Goal: Find specific page/section: Find specific page/section

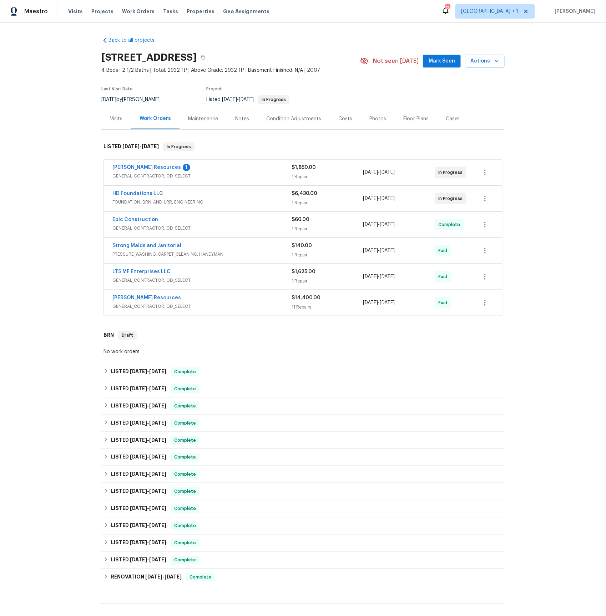
click at [143, 200] on span "FOUNDATION, BRN_AND_LRR, ENGINEERING" at bounding box center [201, 202] width 179 height 7
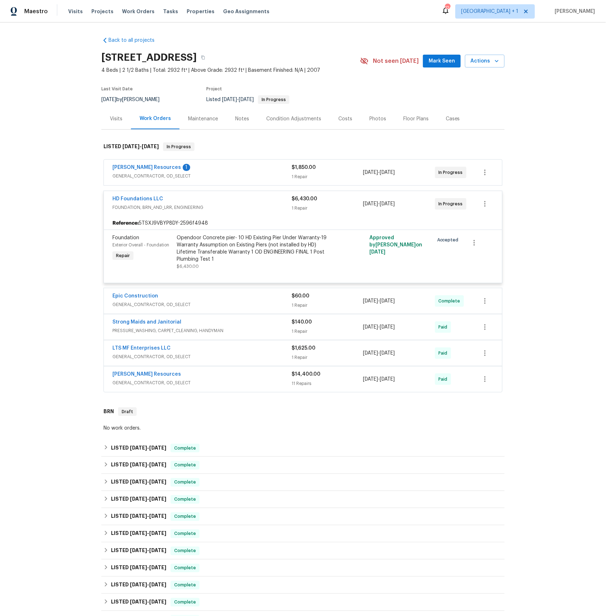
click at [139, 174] on span "GENERAL_CONTRACTOR, OD_SELECT" at bounding box center [201, 175] width 179 height 7
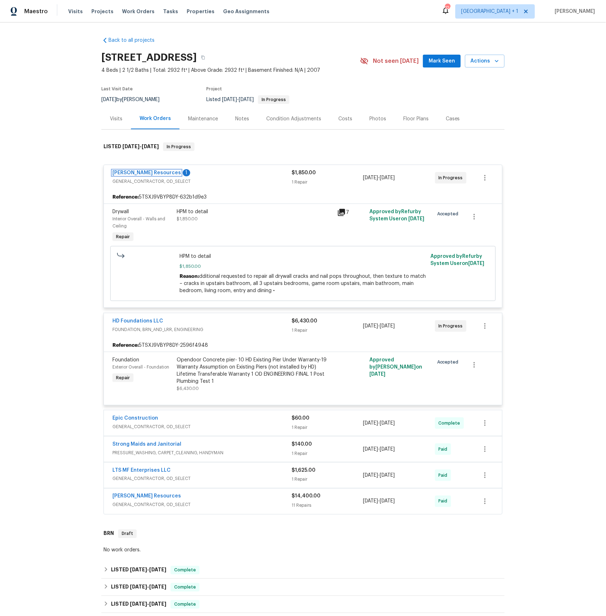
click at [139, 174] on link "[PERSON_NAME] Resources" at bounding box center [146, 172] width 69 height 5
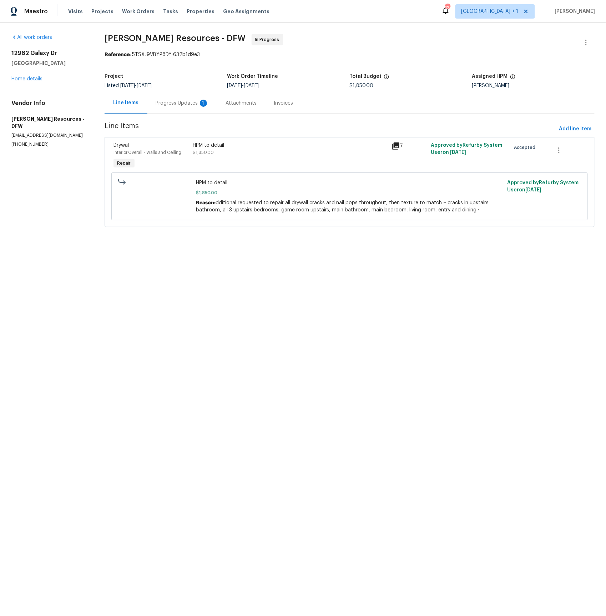
click at [176, 102] on div "Progress Updates 1" at bounding box center [182, 103] width 53 height 7
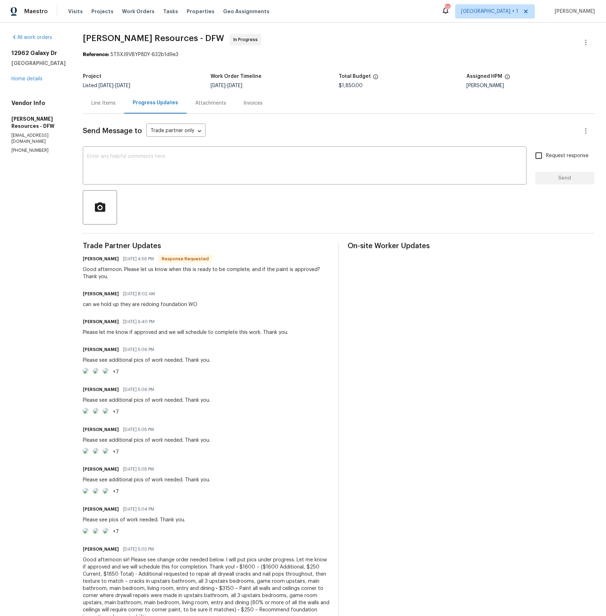
click at [116, 102] on div "Line Items" at bounding box center [103, 103] width 24 height 7
